Goal: Find specific page/section: Locate item on page

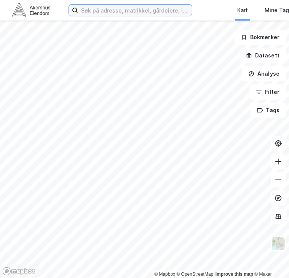
click at [122, 10] on input at bounding box center [135, 10] width 114 height 11
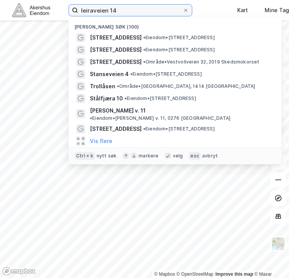
type input "leiraveien 14"
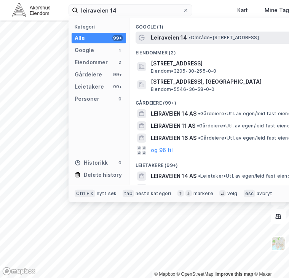
click at [190, 38] on span "•" at bounding box center [190, 38] width 2 height 6
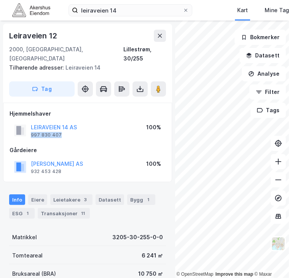
drag, startPoint x: 82, startPoint y: 129, endPoint x: 30, endPoint y: 124, distance: 51.7
click at [30, 124] on div "LEIRAVEIEN 14 AS 997 830 407 100%" at bounding box center [88, 131] width 156 height 18
copy div "997 830 407"
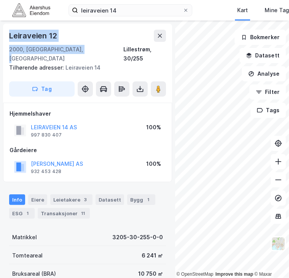
drag, startPoint x: 54, startPoint y: 48, endPoint x: 5, endPoint y: 41, distance: 49.7
click at [5, 41] on div "Leiraveien 12 2000, Lillestrøm, Akershus Lillestrøm, 30/255 Tilhørende adresser…" at bounding box center [87, 63] width 169 height 79
copy div "[STREET_ADDRESS]"
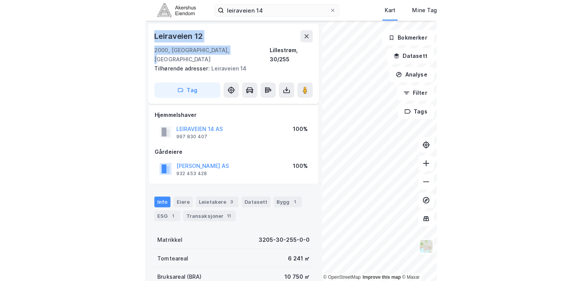
scroll to position [29, 0]
